Goal: Task Accomplishment & Management: Manage account settings

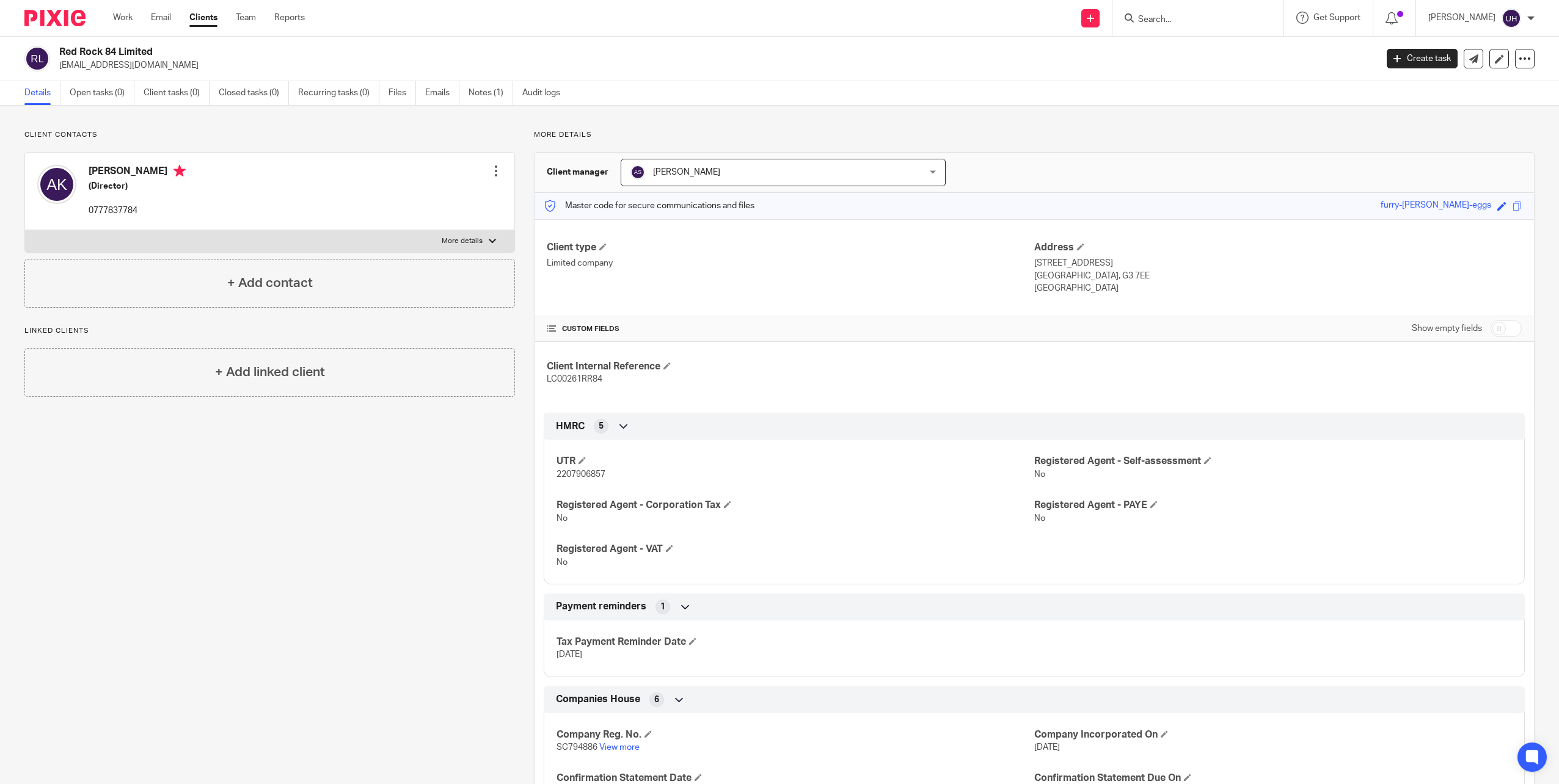
drag, startPoint x: 1135, startPoint y: 22, endPoint x: 1171, endPoint y: 15, distance: 36.7
click at [1153, 20] on div at bounding box center [1195, 18] width 142 height 15
click at [1174, 13] on form at bounding box center [1202, 18] width 130 height 15
click at [1172, 17] on input "Search" at bounding box center [1192, 20] width 110 height 11
click at [1184, 17] on input "Search" at bounding box center [1192, 20] width 110 height 11
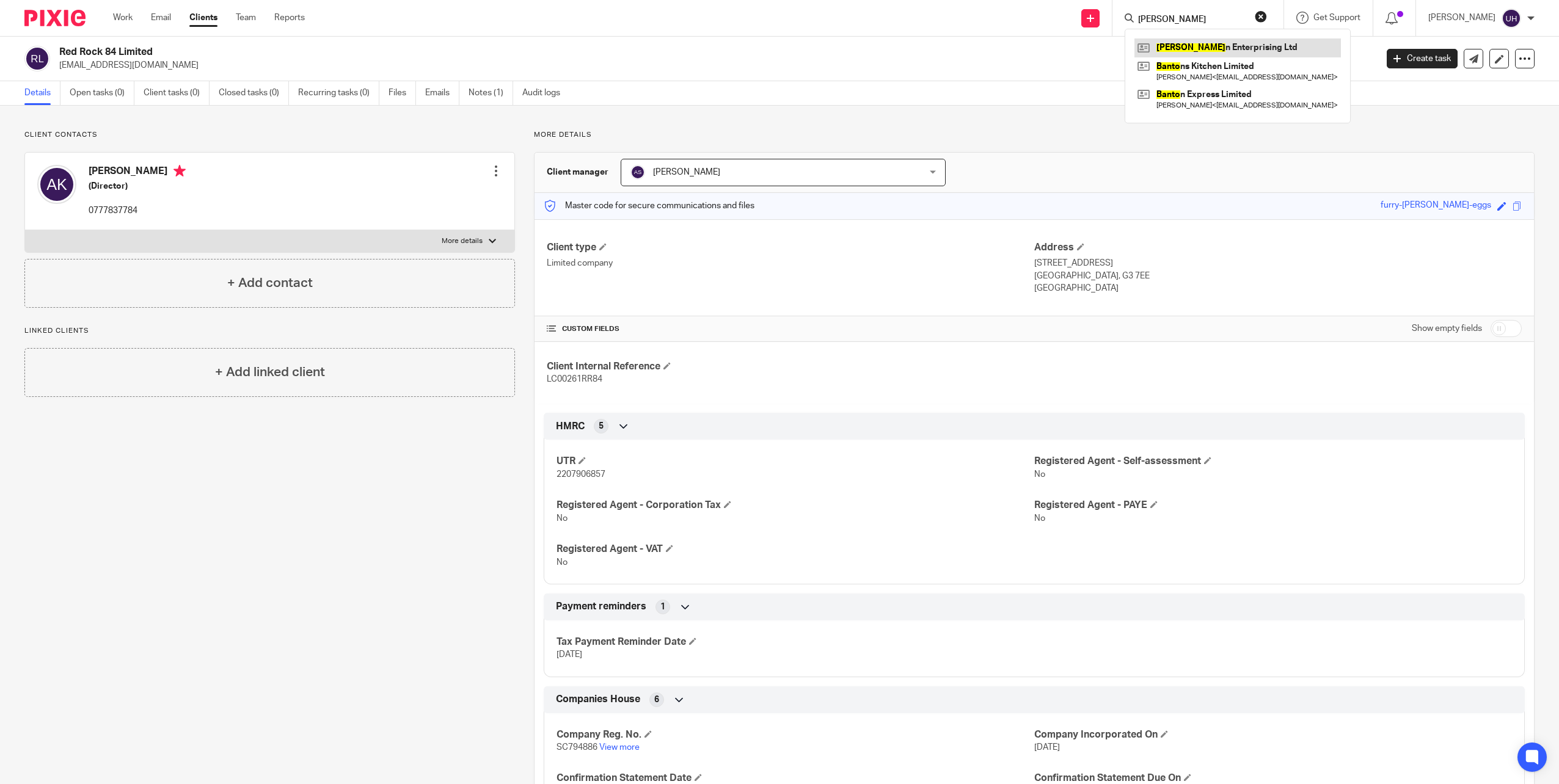
type input "barto"
click at [1198, 50] on link at bounding box center [1238, 47] width 207 height 18
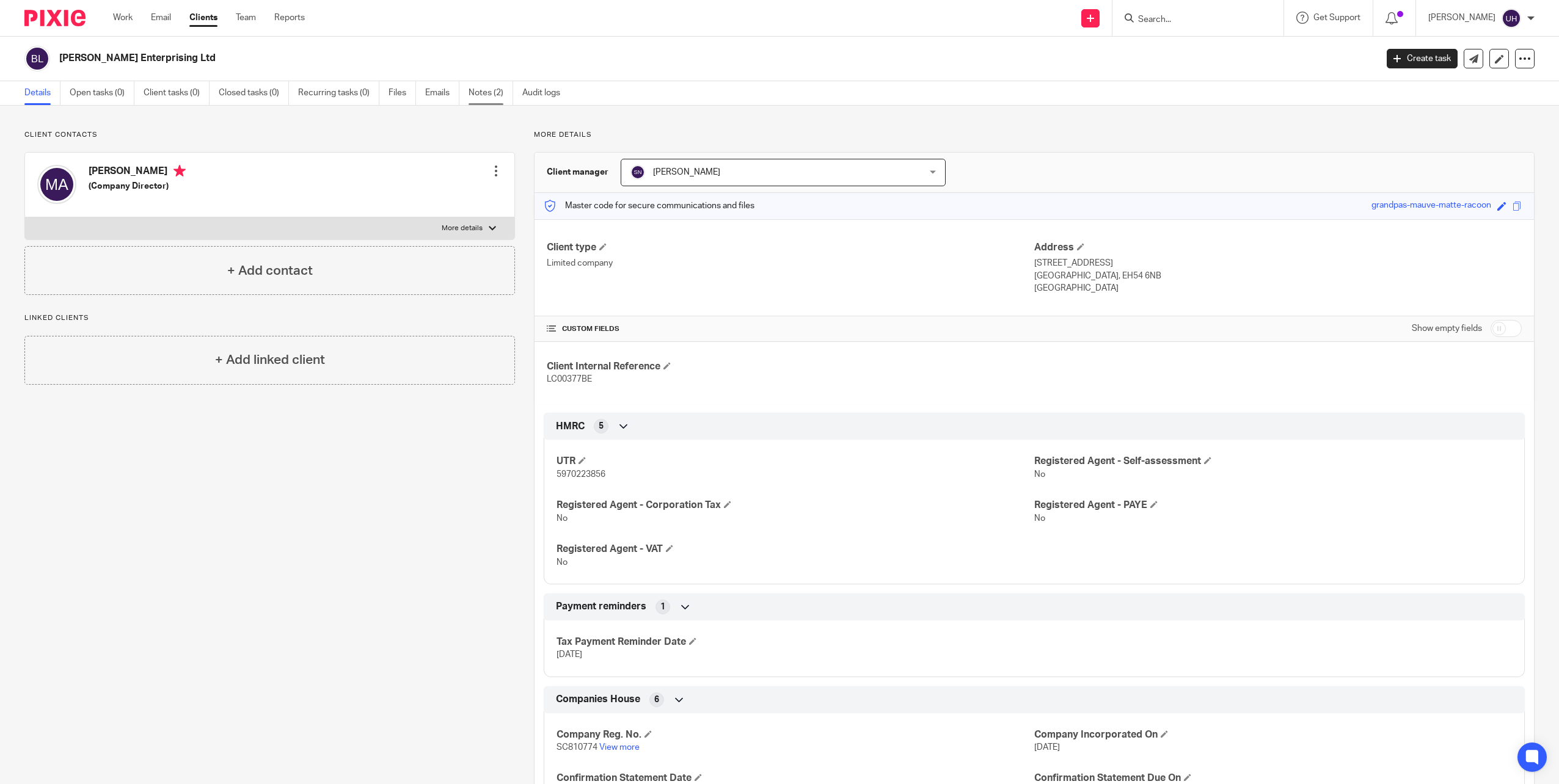
click at [507, 90] on link "Notes (2)" at bounding box center [491, 93] width 45 height 24
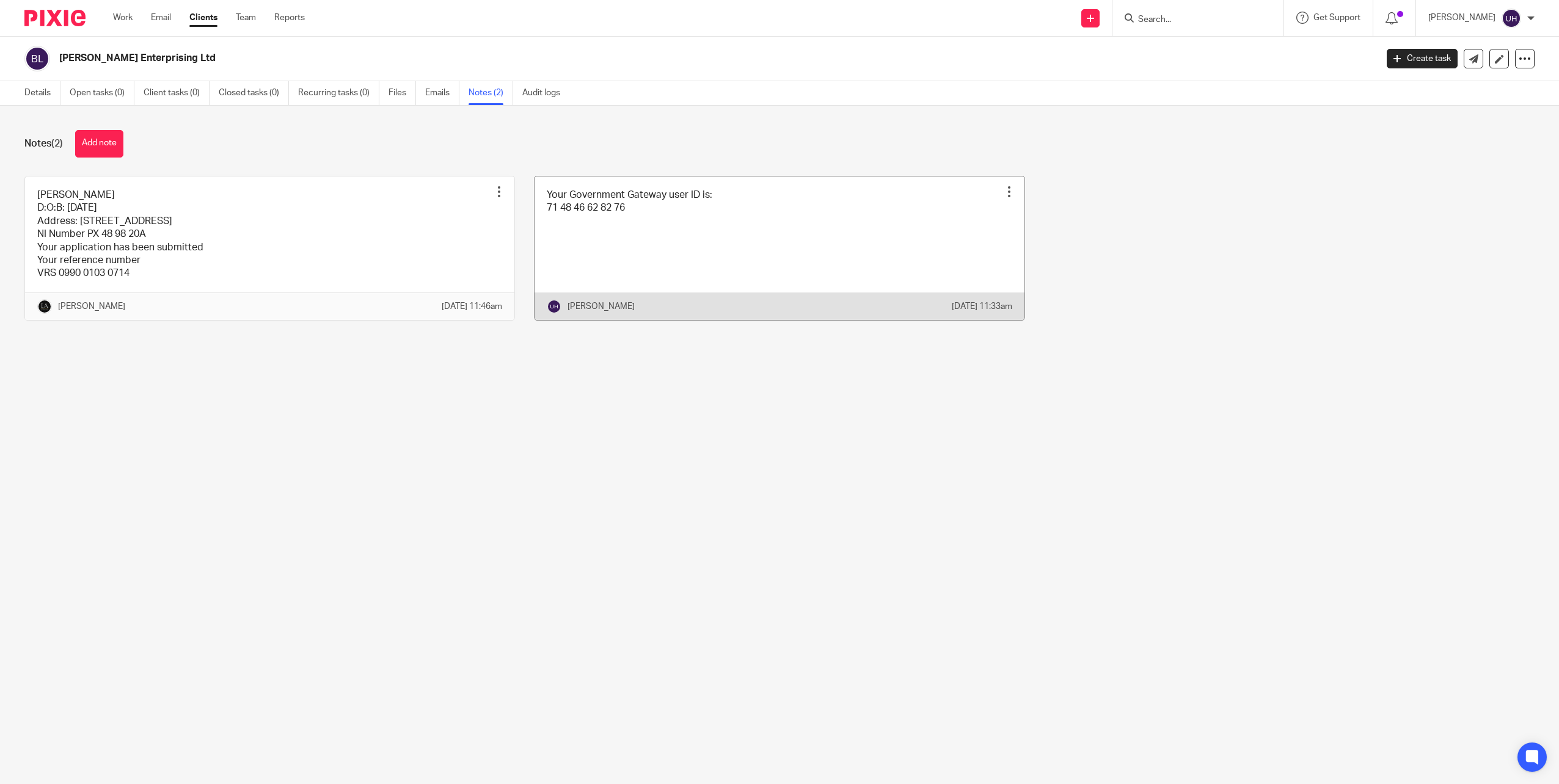
click at [622, 243] on link at bounding box center [779, 248] width 489 height 144
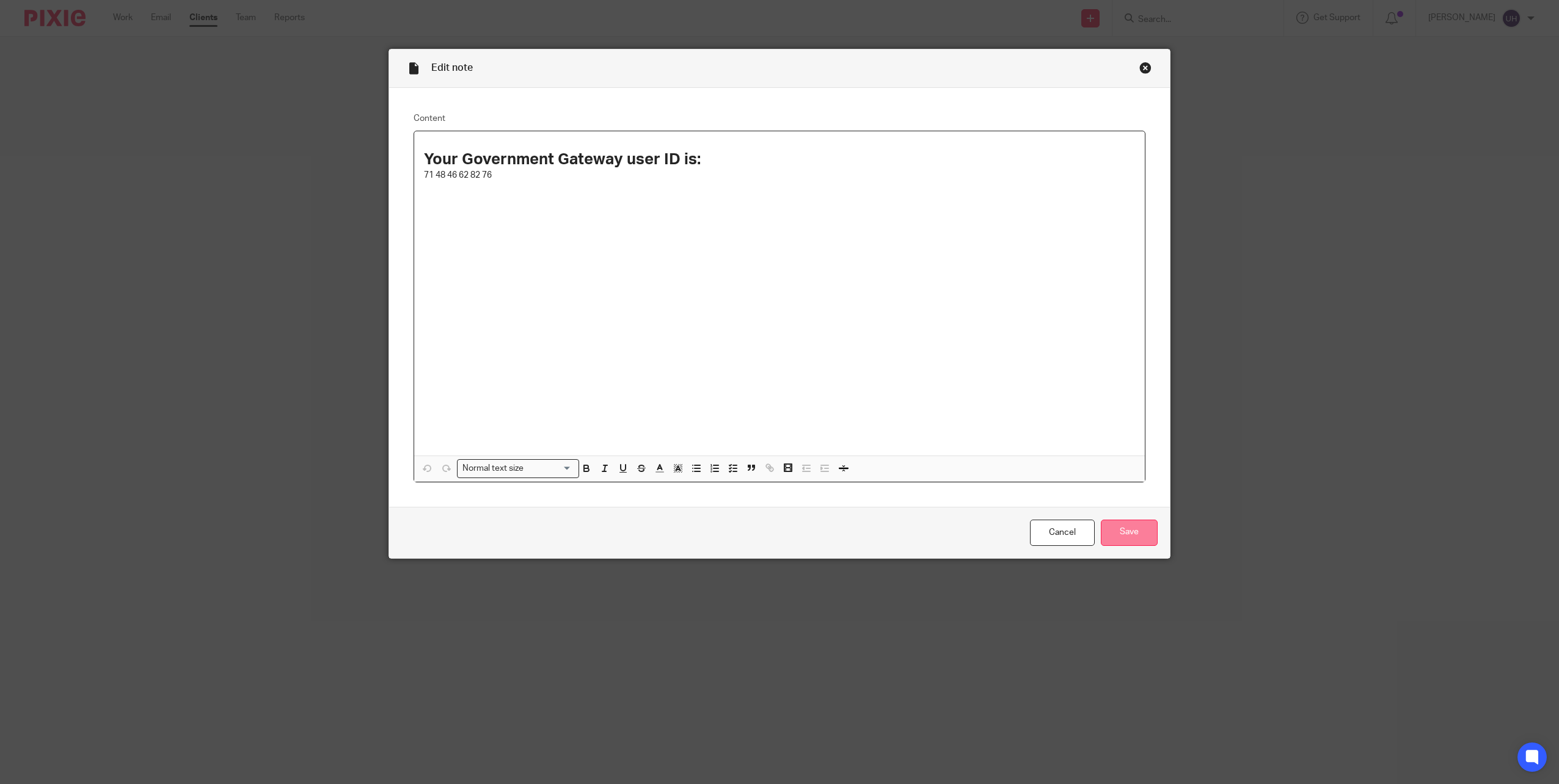
click at [1128, 536] on input "Save" at bounding box center [1129, 533] width 56 height 27
